Goal: Task Accomplishment & Management: Complete application form

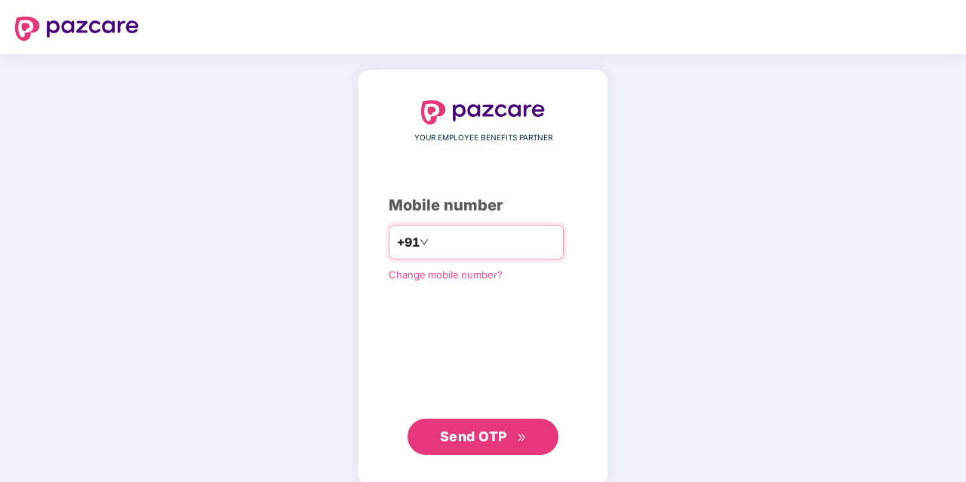
click at [453, 250] on input "number" at bounding box center [494, 242] width 124 height 24
type input "*"
type input "**********"
click at [481, 447] on button "Send OTP" at bounding box center [483, 435] width 151 height 36
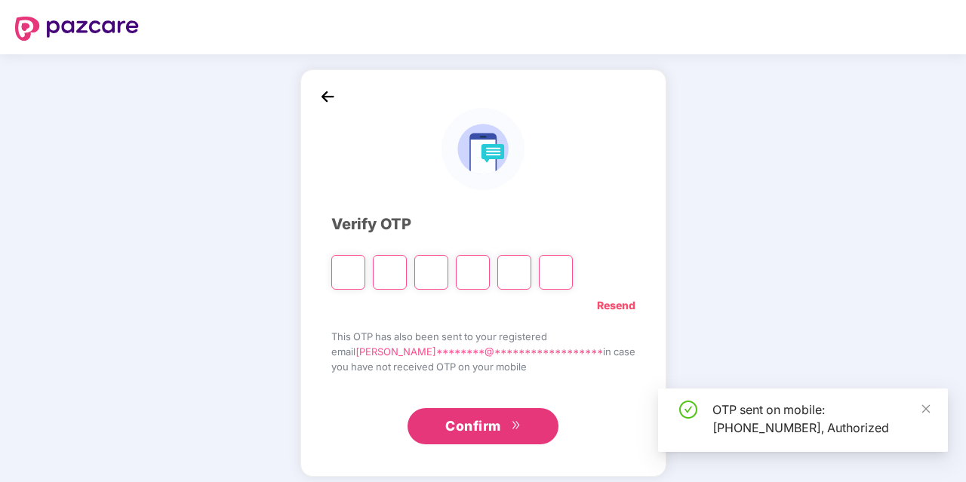
click at [365, 271] on input "Please enter verification code. Digit 1" at bounding box center [348, 272] width 34 height 35
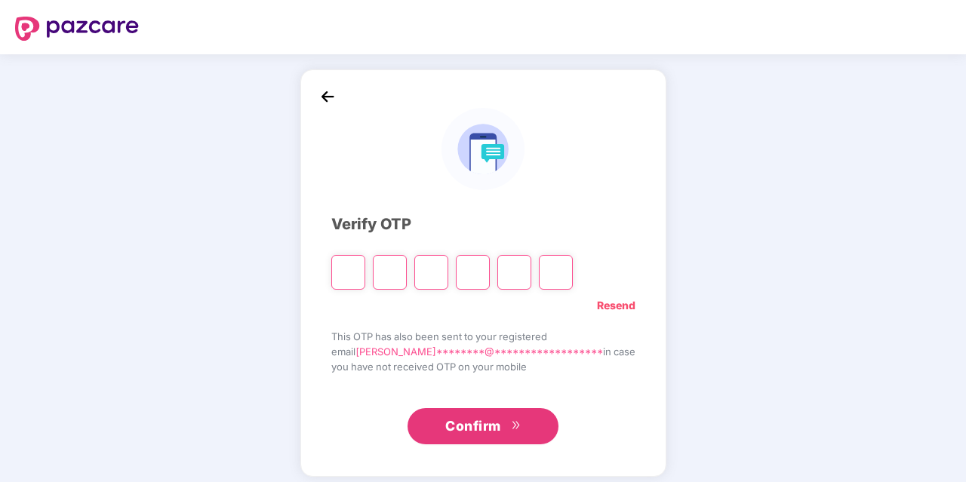
click at [437, 140] on div at bounding box center [483, 149] width 304 height 82
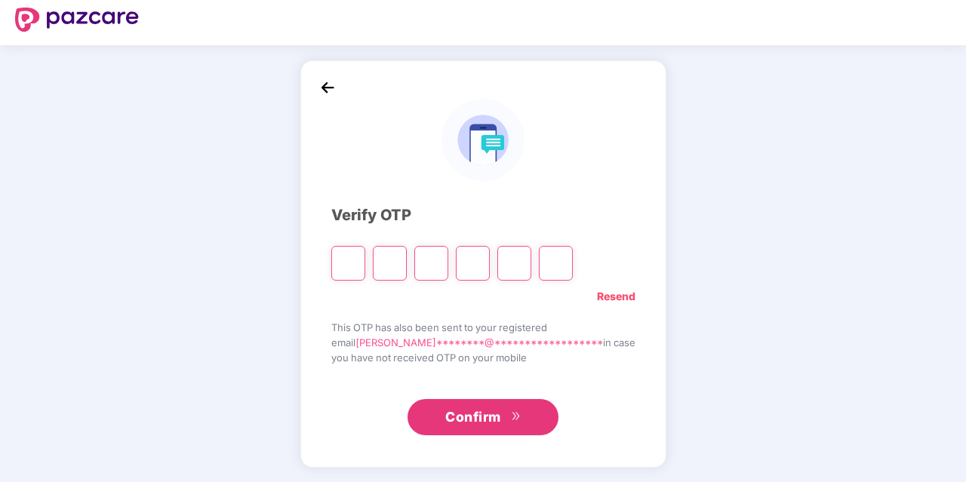
scroll to position [9, 0]
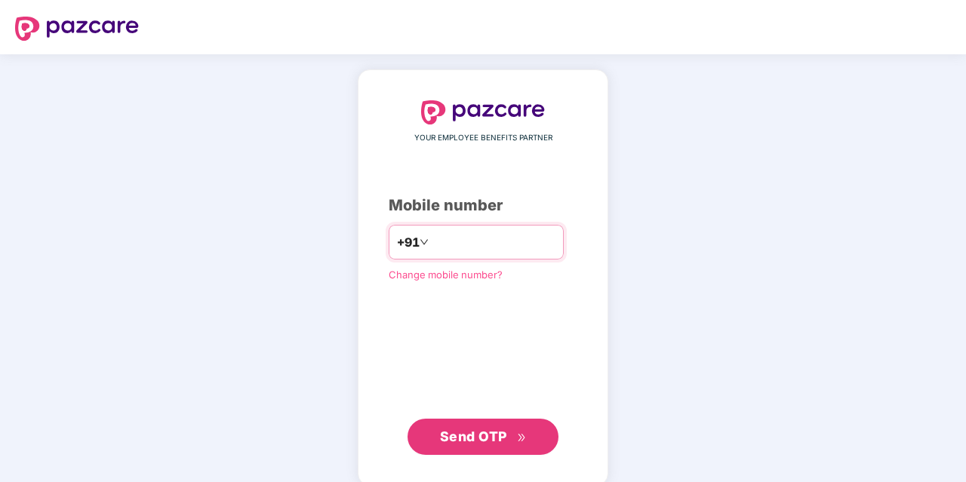
click at [432, 250] on input "number" at bounding box center [494, 242] width 124 height 24
type input "**********"
click at [484, 438] on span "Send OTP" at bounding box center [473, 435] width 67 height 16
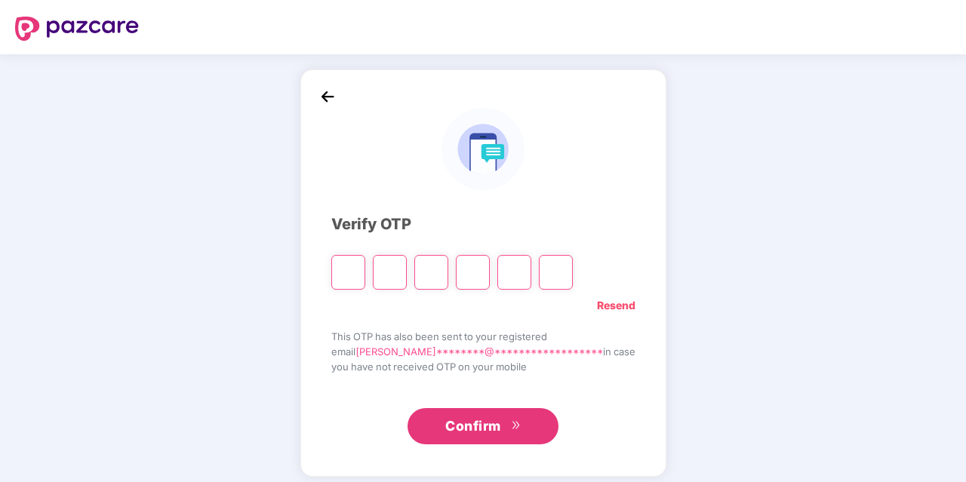
click at [365, 270] on input "Please enter verification code. Digit 1" at bounding box center [348, 272] width 34 height 35
type input "*"
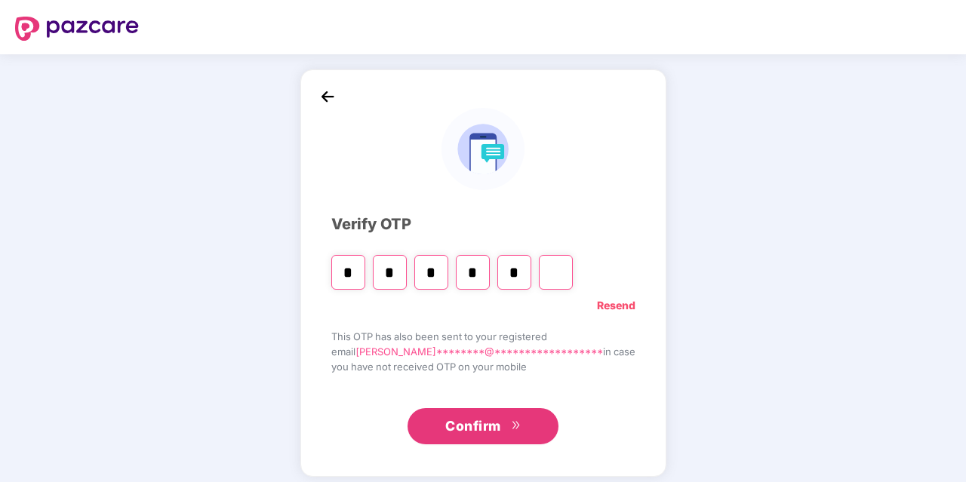
type input "*"
click at [531, 269] on input "Digit 5" at bounding box center [514, 272] width 34 height 35
type input "*"
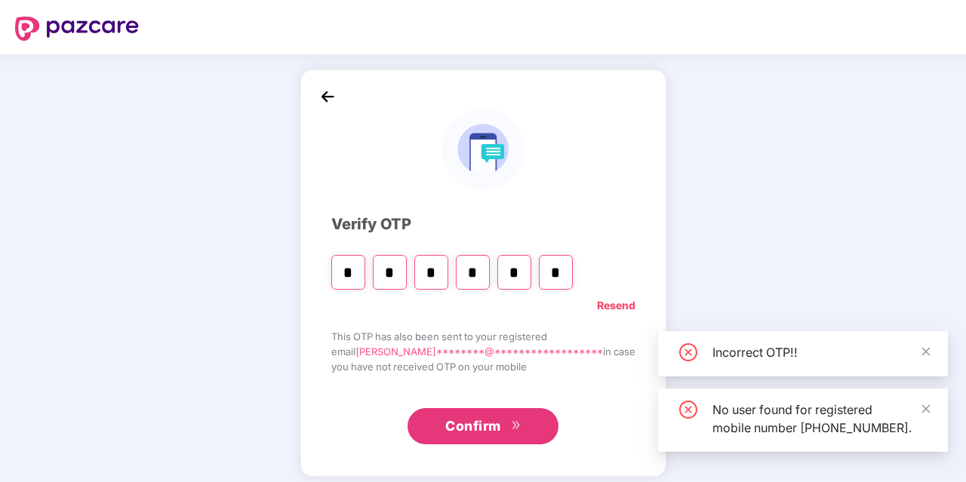
type input "*"
click at [475, 411] on button "Confirm" at bounding box center [483, 426] width 151 height 36
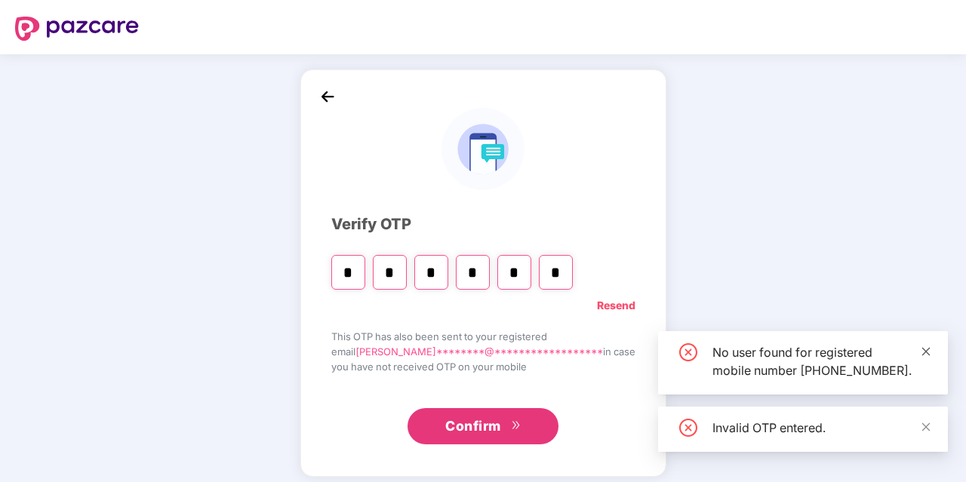
click at [926, 346] on icon "close" at bounding box center [926, 351] width 11 height 11
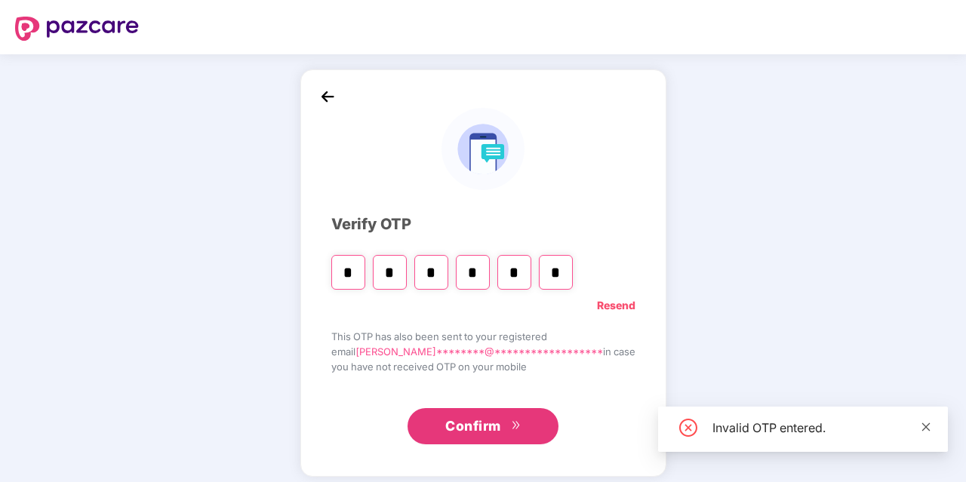
click at [927, 424] on icon "close" at bounding box center [926, 427] width 11 height 11
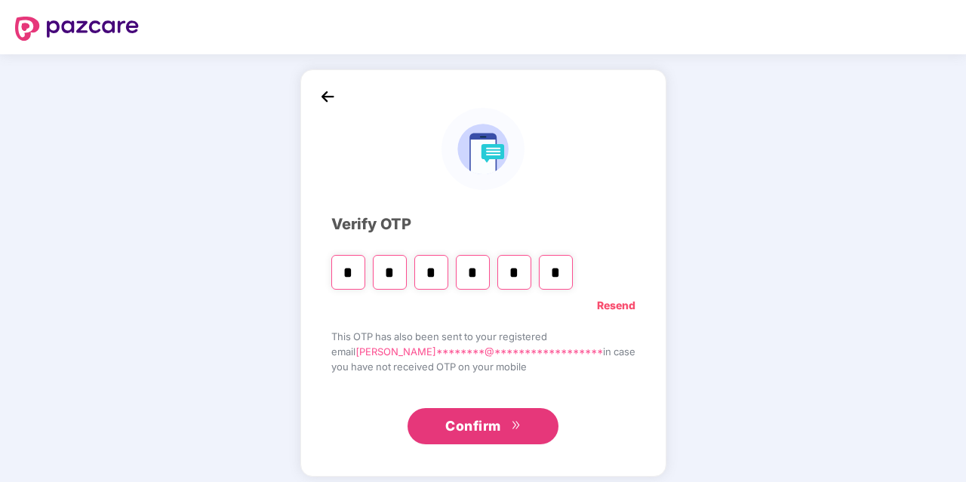
drag, startPoint x: 591, startPoint y: 273, endPoint x: 374, endPoint y: 272, distance: 217.4
click at [539, 272] on input "*" at bounding box center [556, 272] width 34 height 35
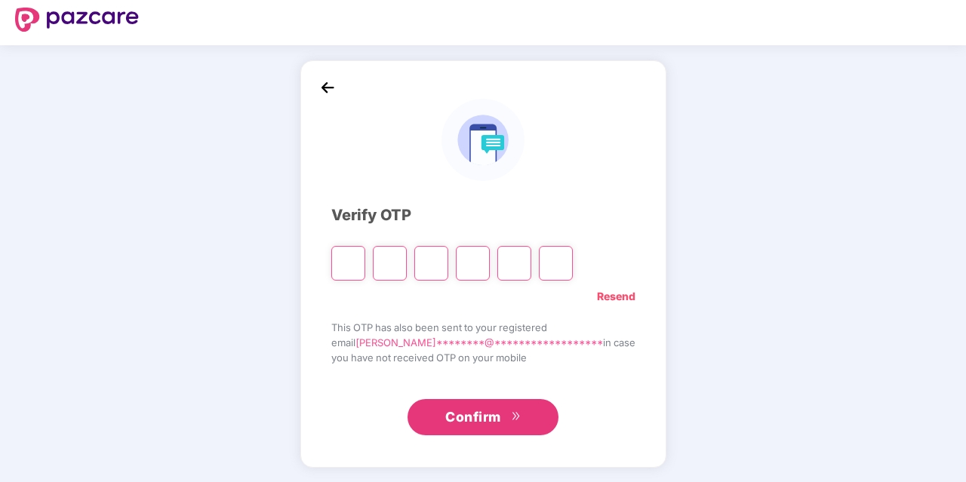
click at [597, 297] on link "Resend" at bounding box center [616, 296] width 38 height 17
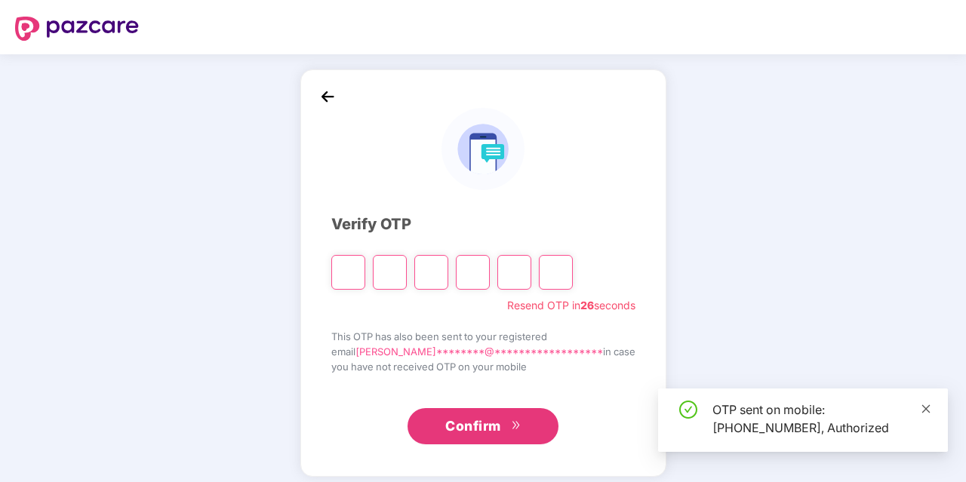
click at [928, 411] on icon "close" at bounding box center [926, 409] width 8 height 8
